Goal: Check status: Check status

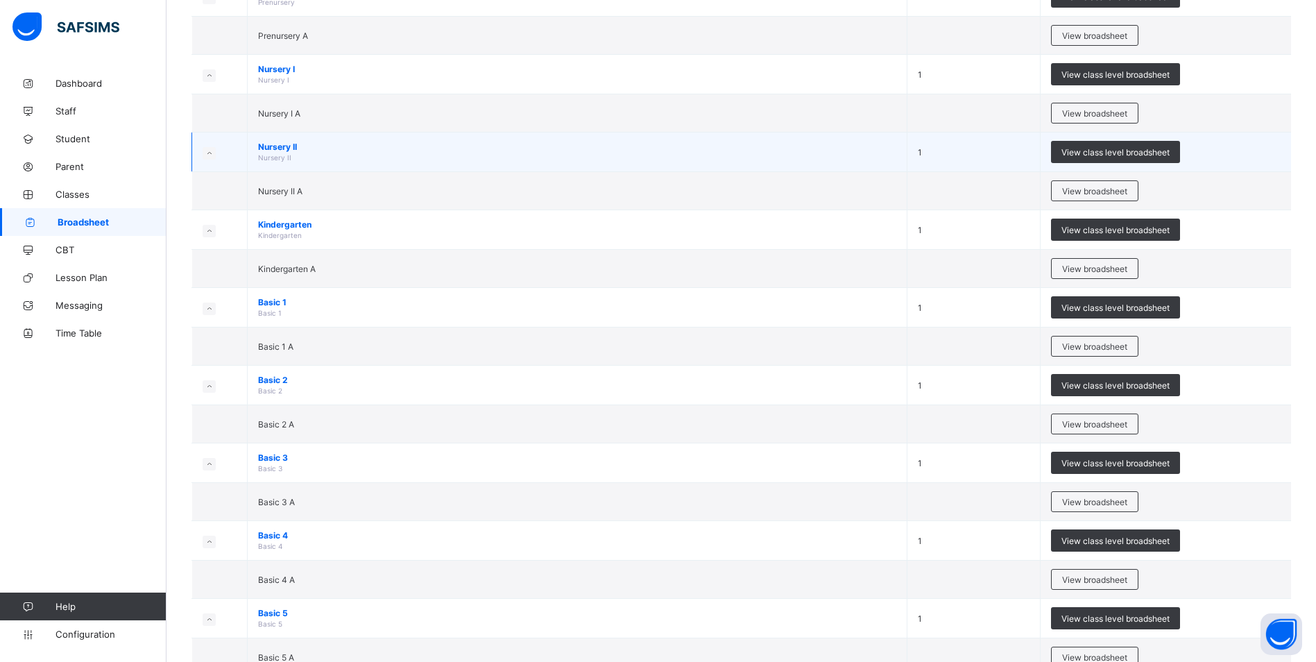
scroll to position [235, 0]
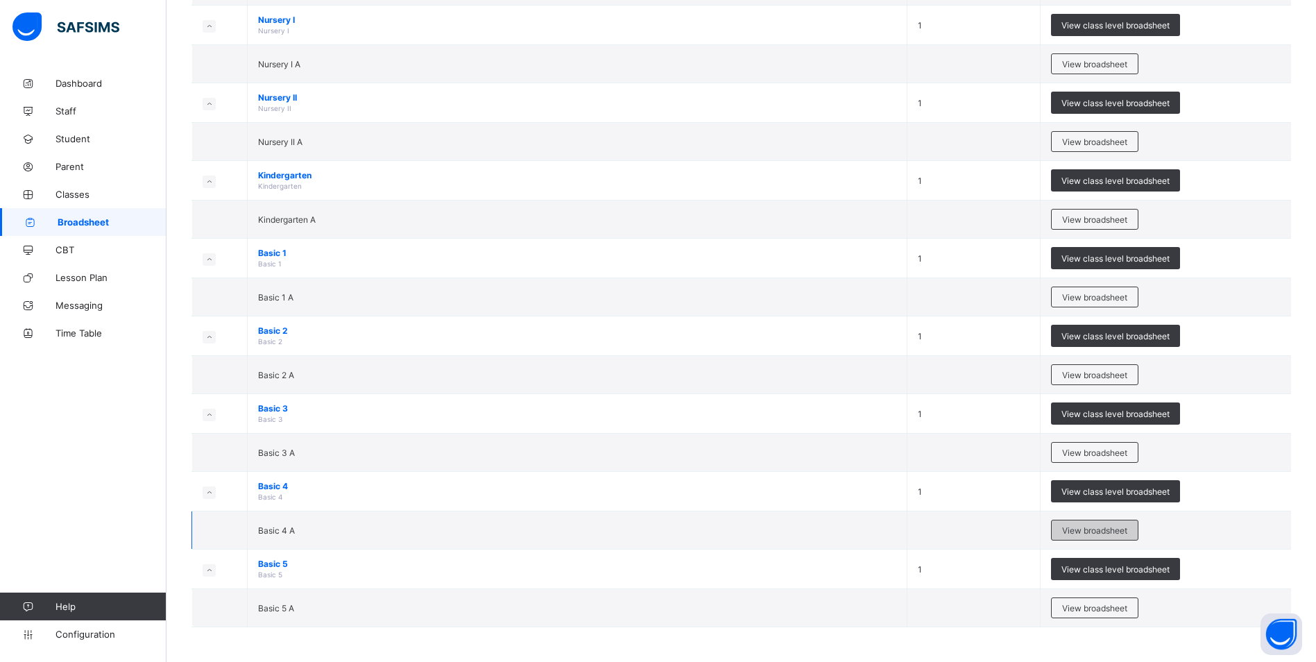
click at [1115, 527] on span "View broadsheet" at bounding box center [1094, 530] width 65 height 10
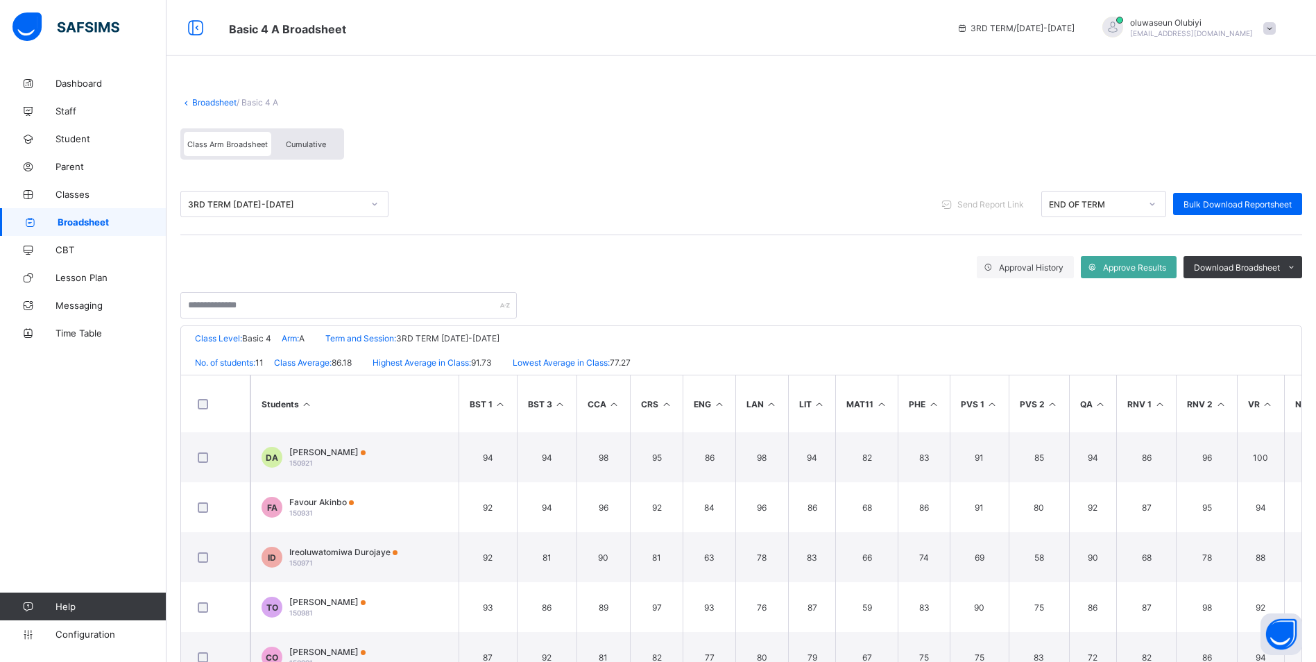
scroll to position [88, 0]
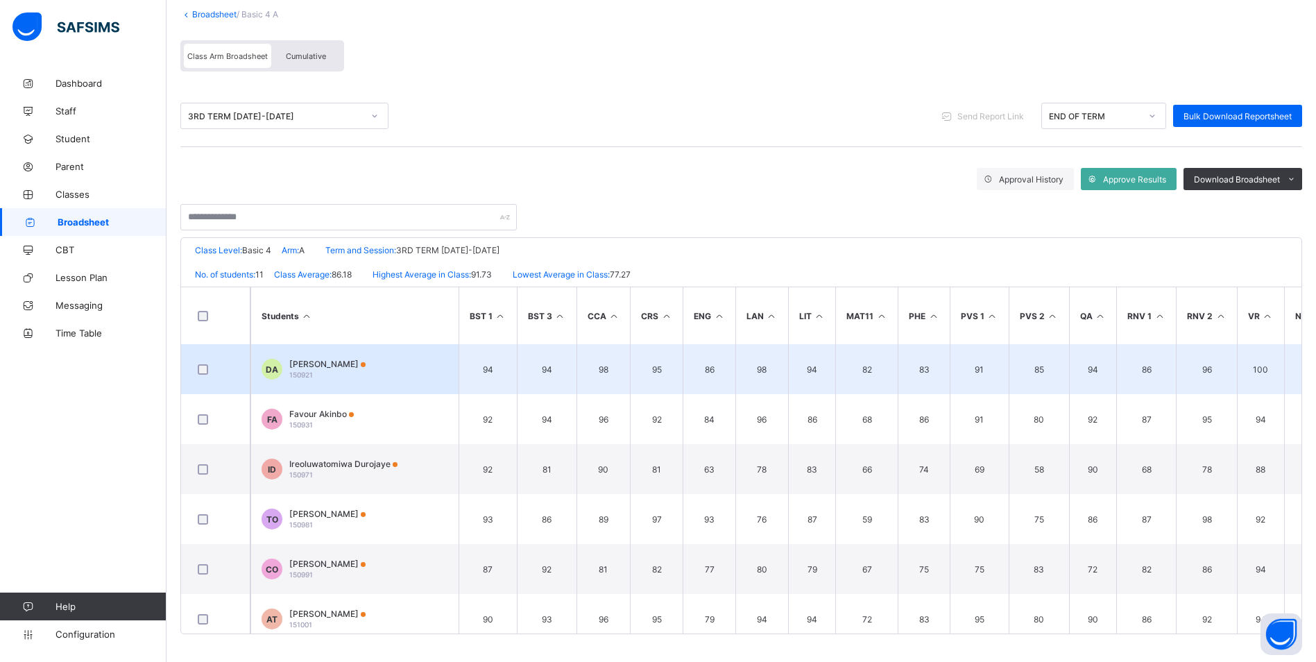
click at [330, 362] on span "Dorcas Aluko" at bounding box center [327, 364] width 76 height 10
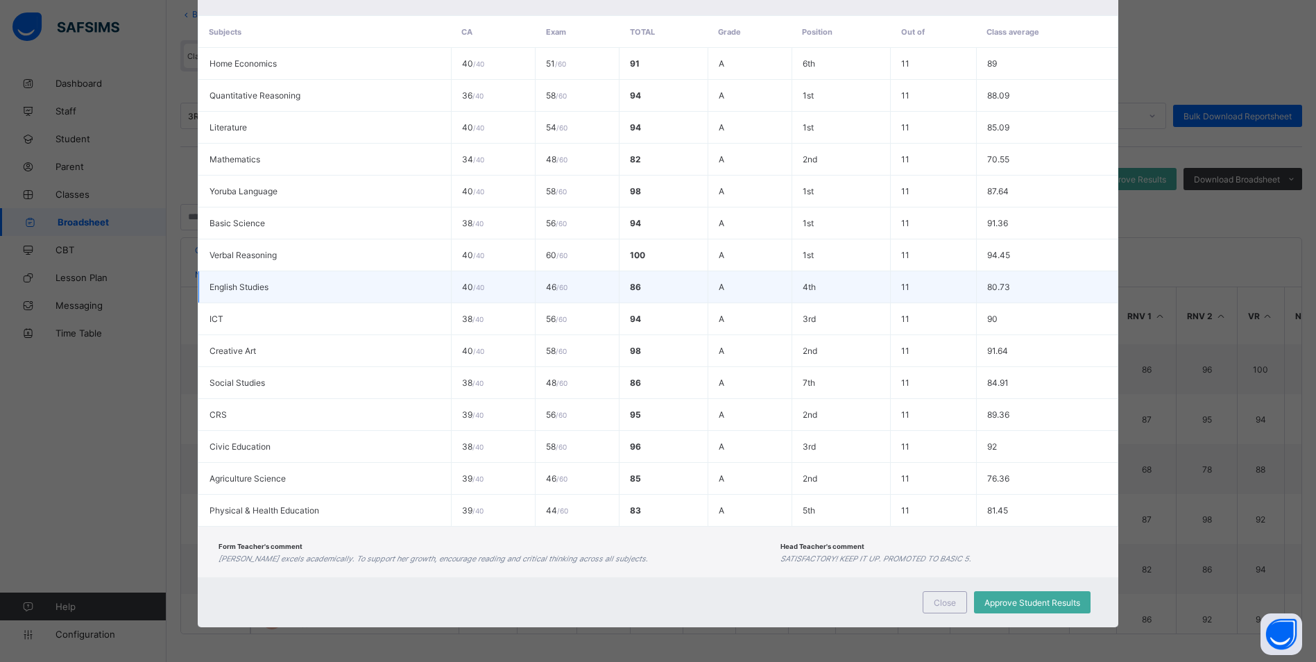
scroll to position [0, 0]
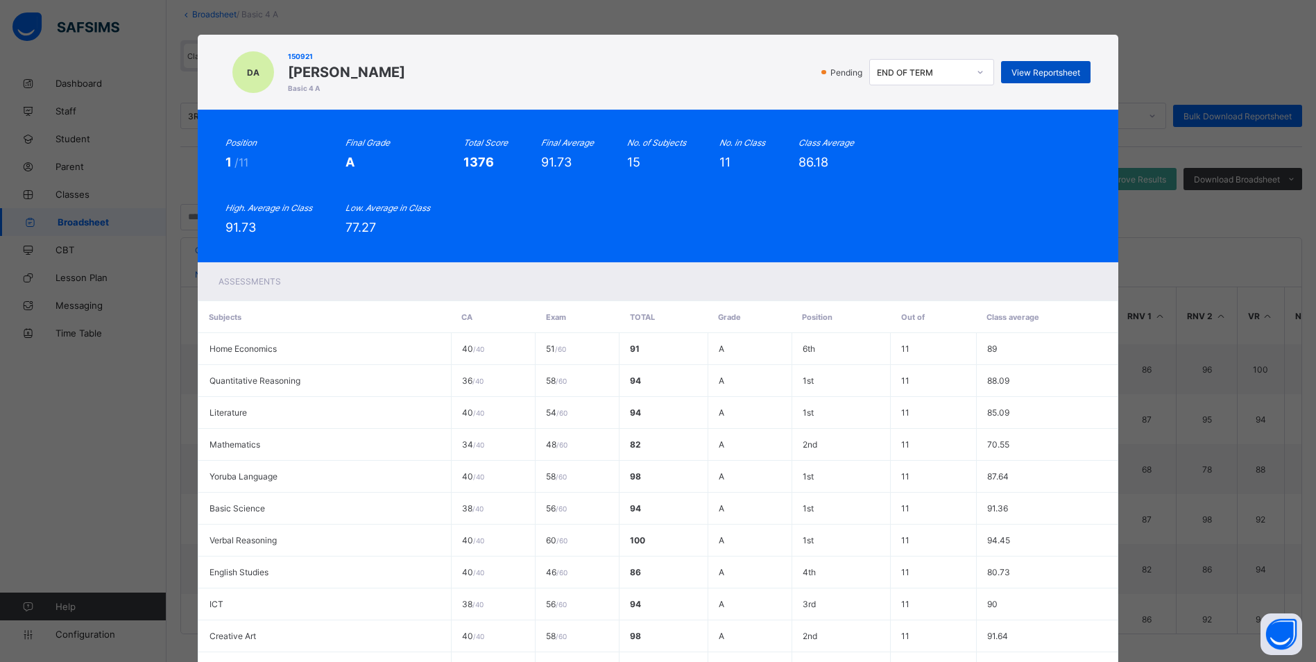
click at [1036, 67] on span "View Reportsheet" at bounding box center [1045, 72] width 69 height 10
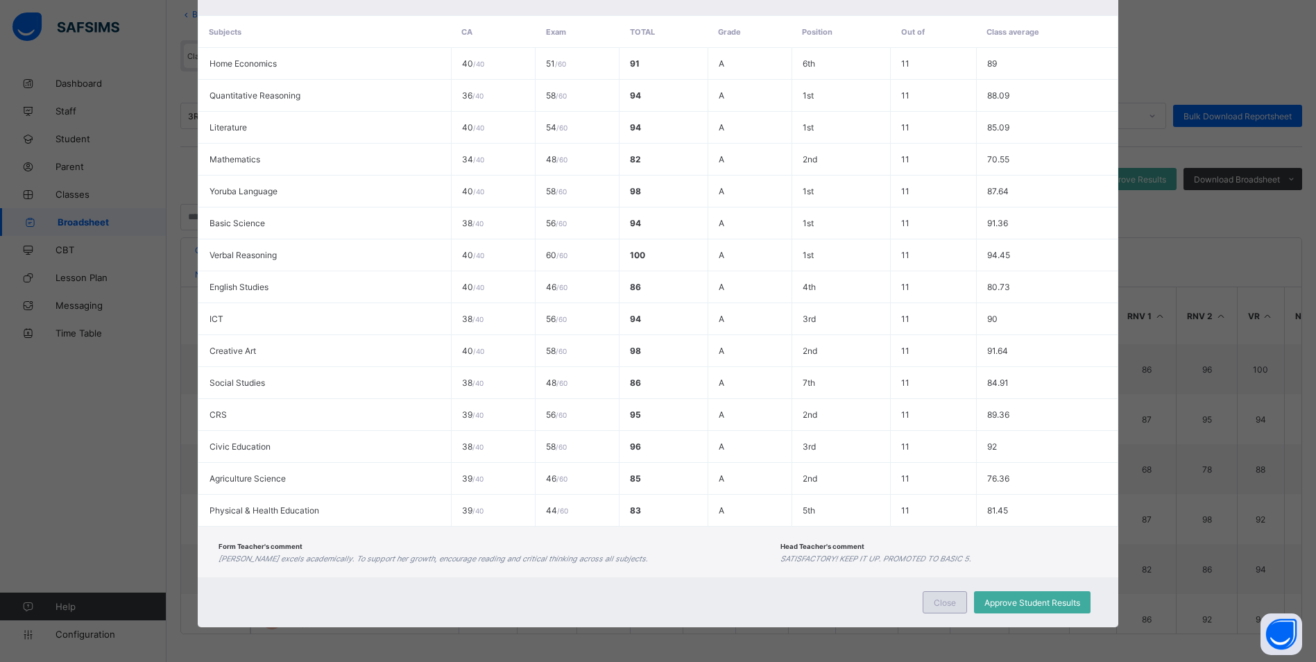
click at [938, 611] on div "Close" at bounding box center [944, 602] width 44 height 22
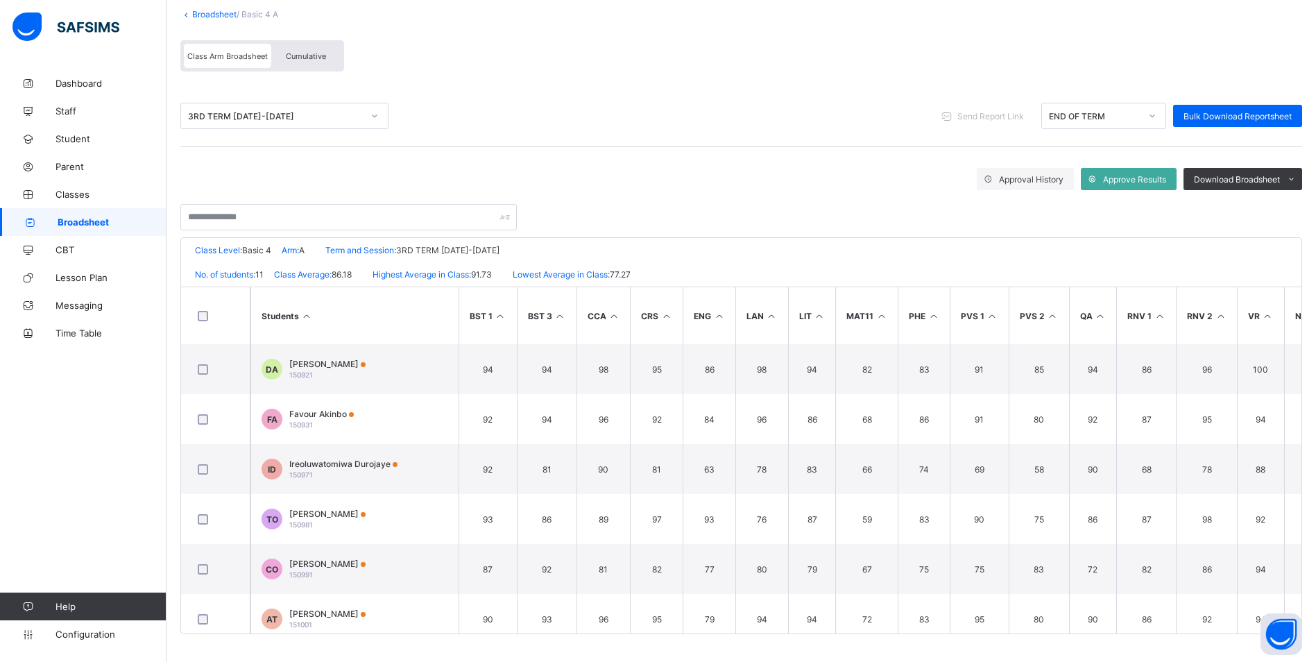
click at [275, 122] on div "3RD TERM 2024-2025" at bounding box center [271, 115] width 180 height 19
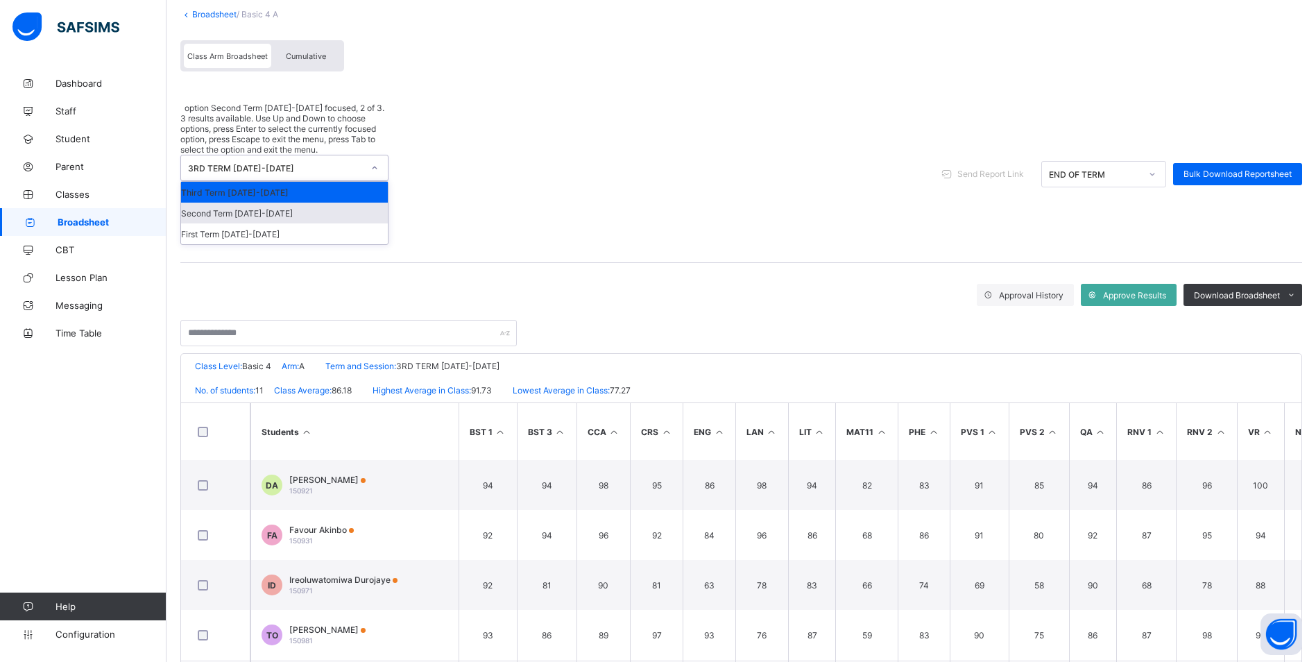
click at [264, 202] on div "Second Term 2024-2025" at bounding box center [284, 212] width 207 height 21
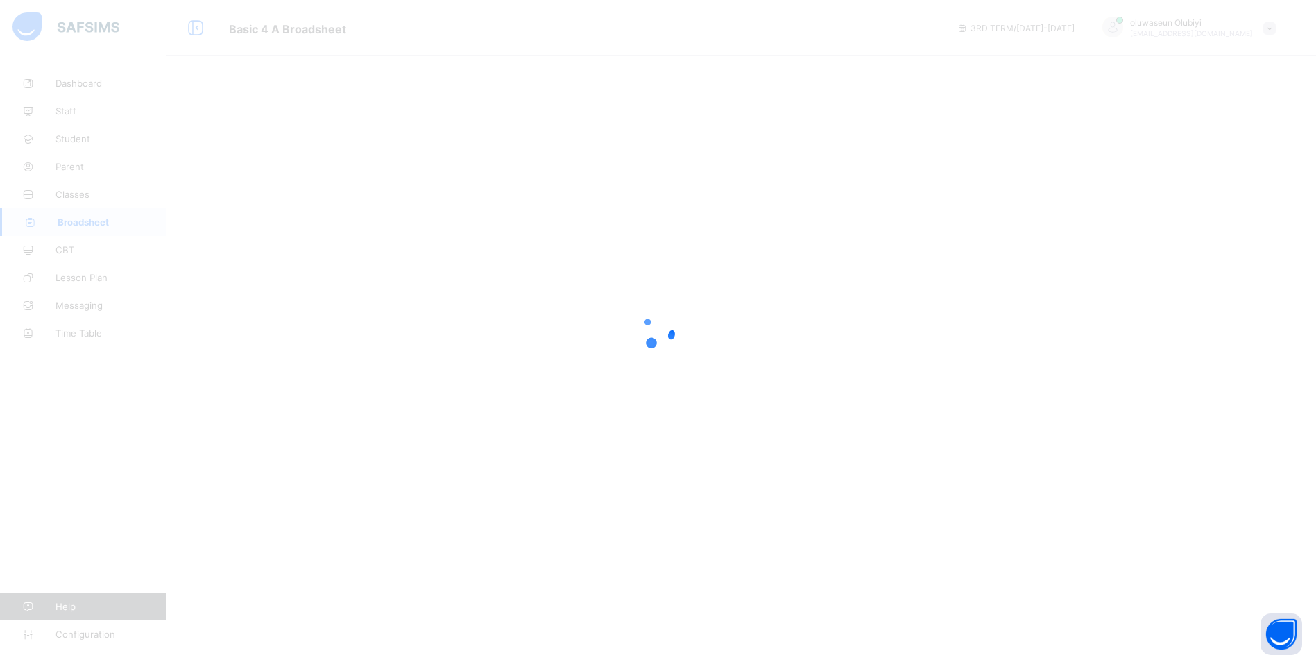
scroll to position [0, 0]
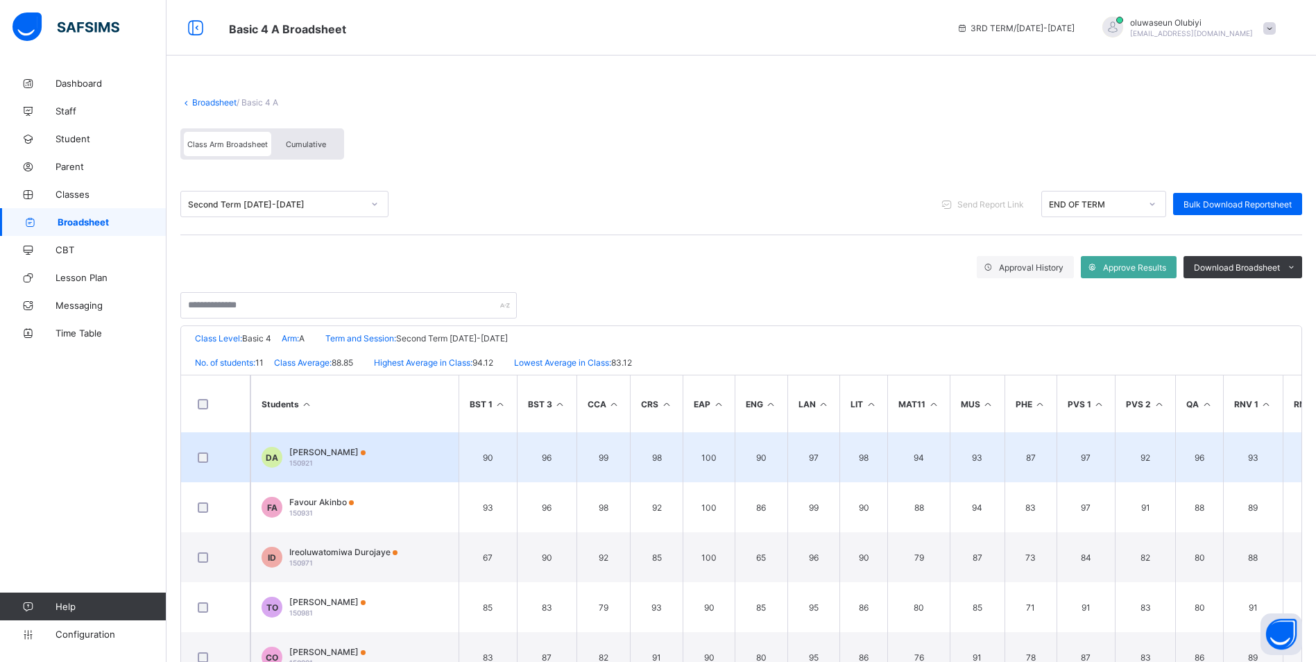
click at [322, 455] on span "Dorcas Aluko" at bounding box center [327, 452] width 76 height 10
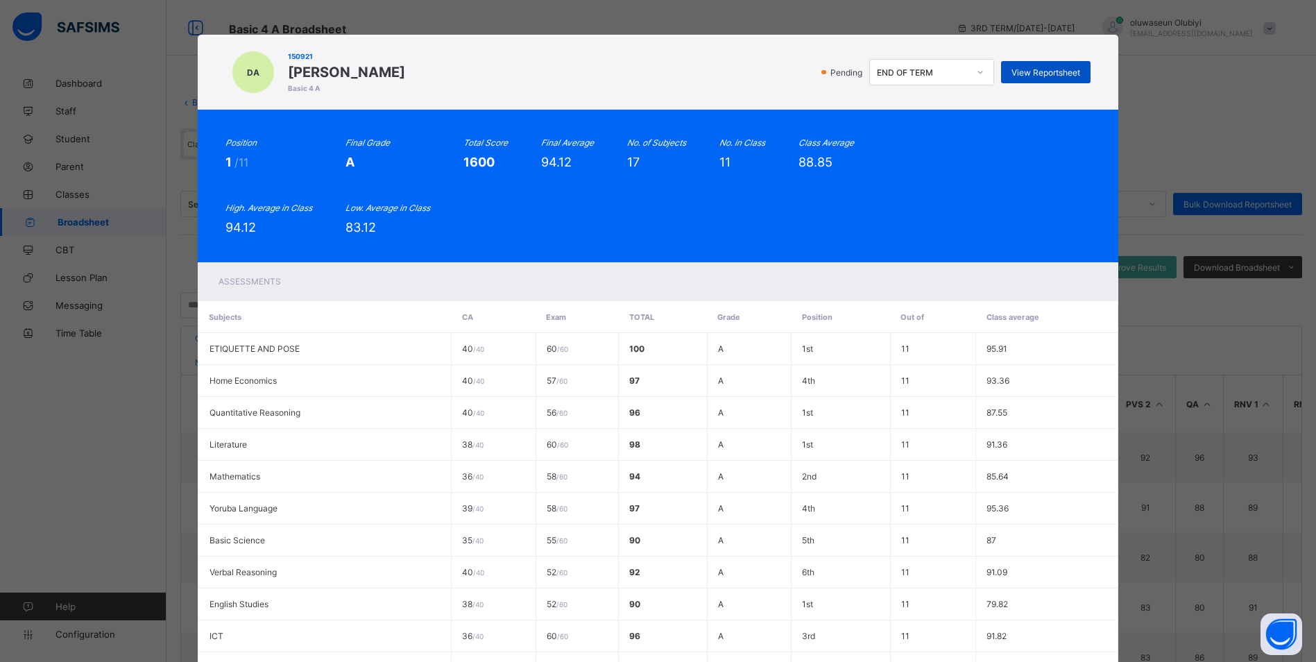
click at [1028, 77] on span "View Reportsheet" at bounding box center [1045, 72] width 69 height 10
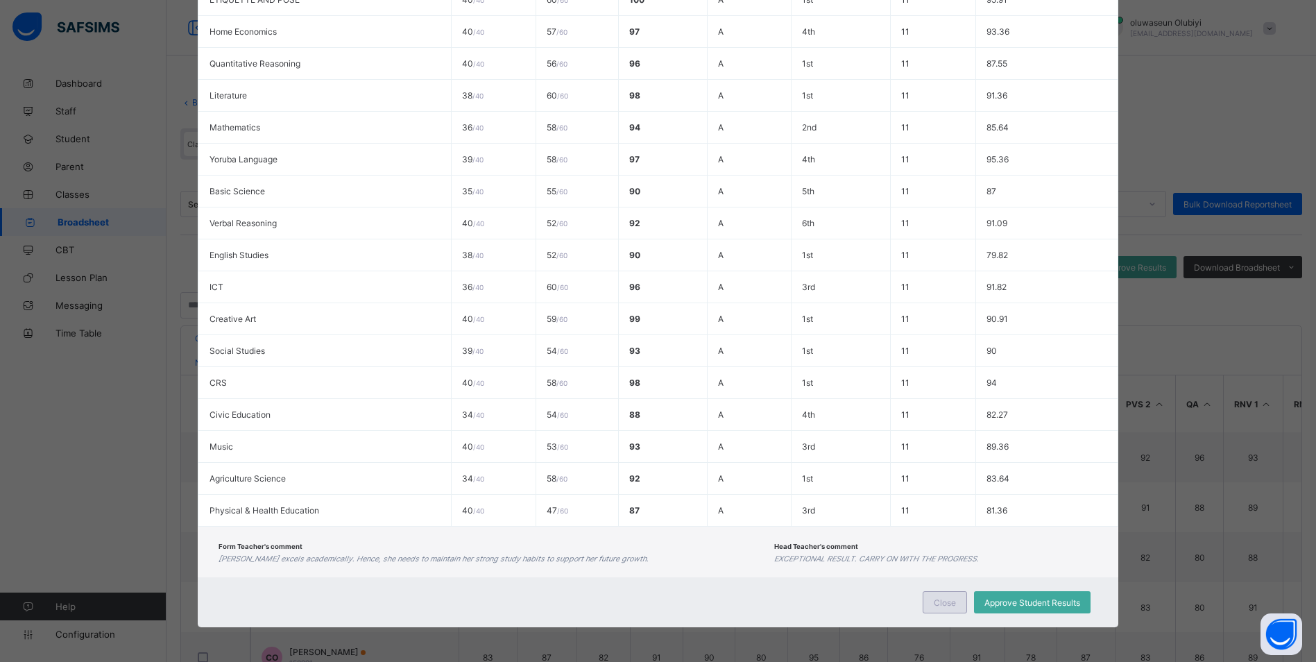
click at [931, 601] on div "Close" at bounding box center [944, 602] width 44 height 22
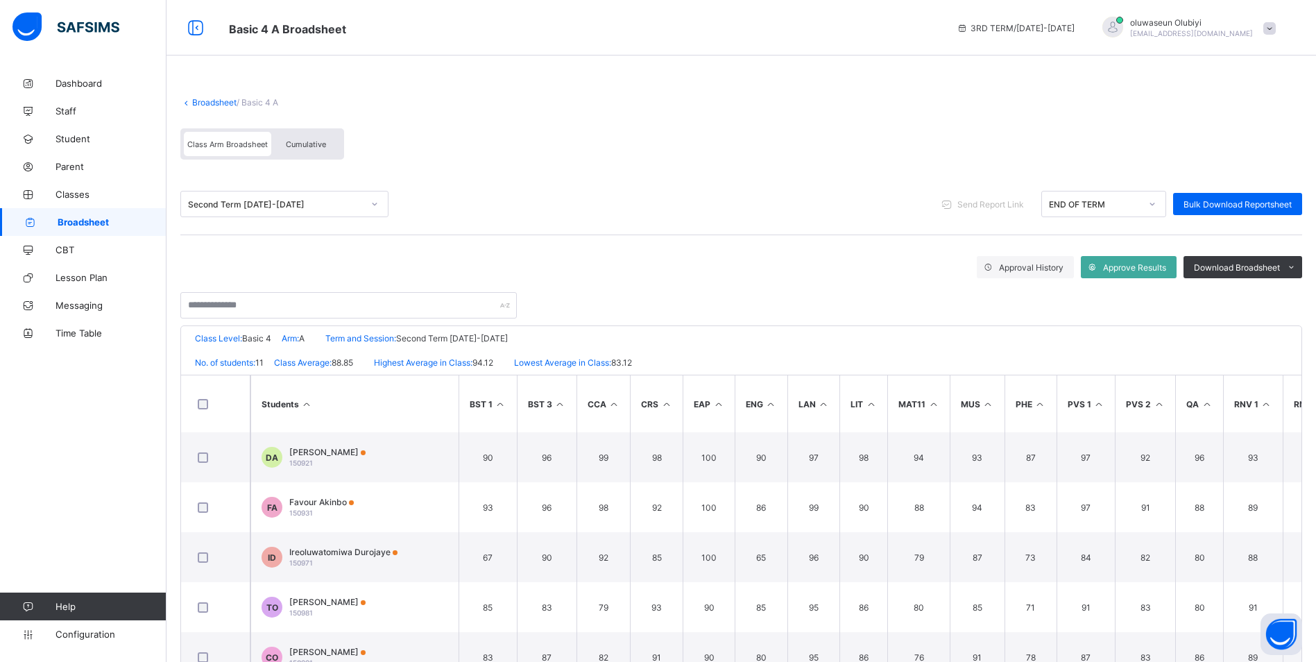
click at [243, 208] on div "Second Term 2024-2025" at bounding box center [275, 204] width 175 height 10
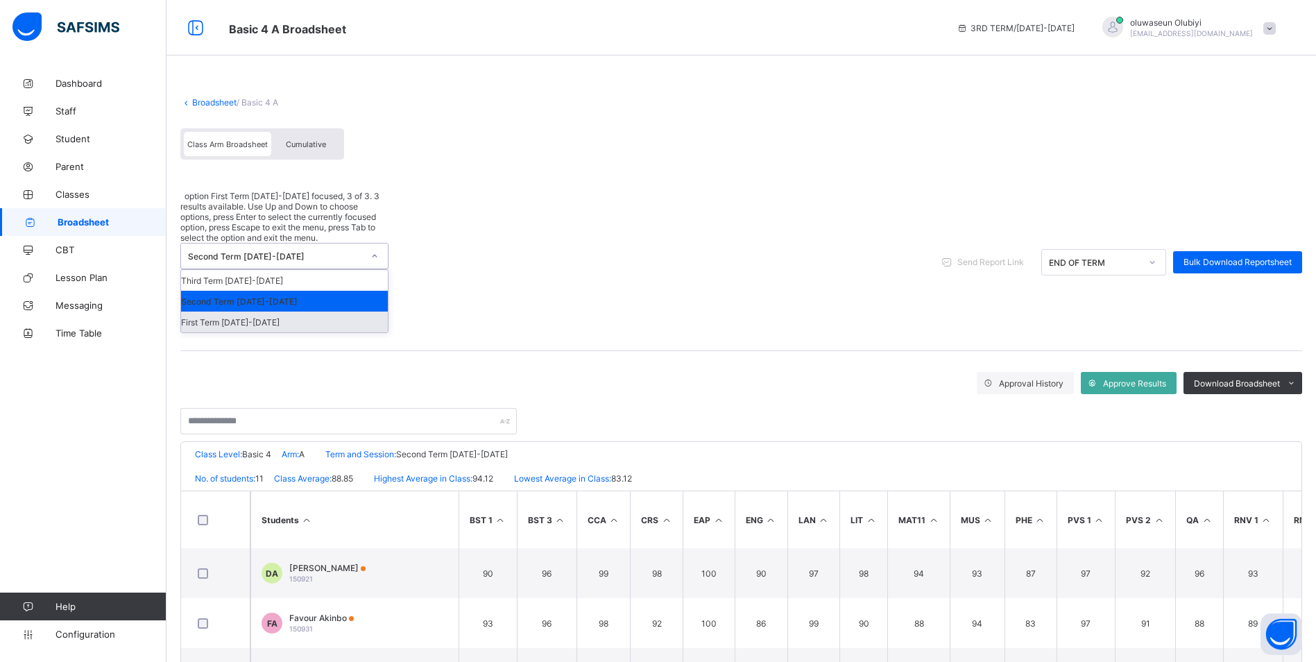
click at [257, 311] on div "First Term 2024-2025" at bounding box center [284, 321] width 207 height 21
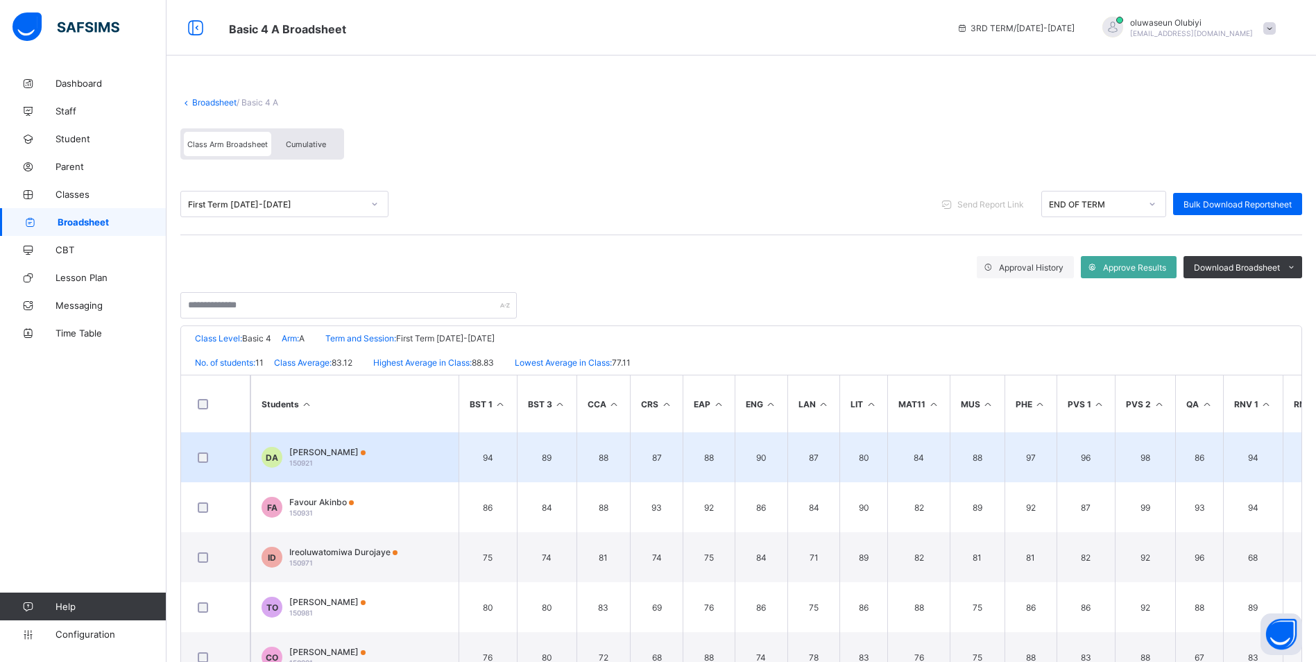
click at [336, 451] on span "Dorcas Aluko" at bounding box center [327, 452] width 76 height 10
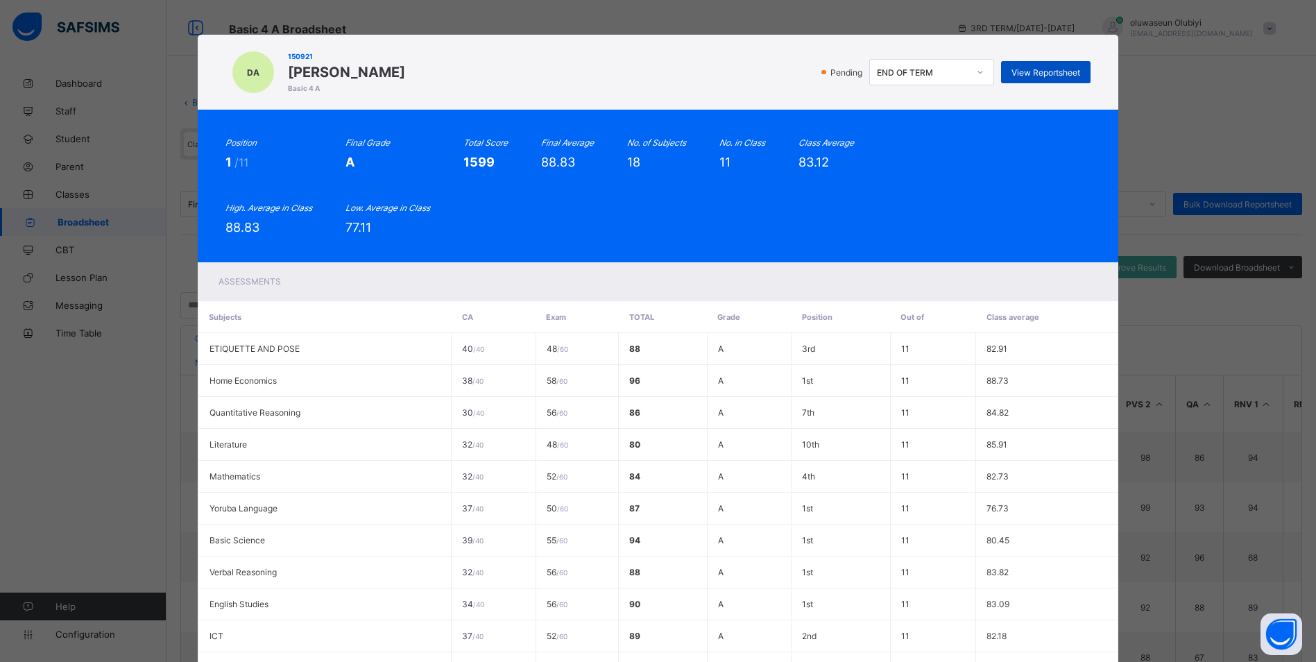
click at [1022, 71] on span "View Reportsheet" at bounding box center [1045, 72] width 69 height 10
